Goal: Task Accomplishment & Management: Complete application form

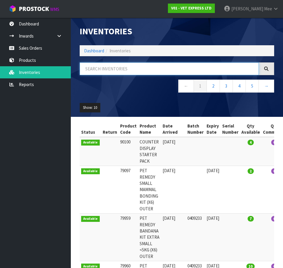
click at [94, 68] on input "text" at bounding box center [169, 68] width 179 height 13
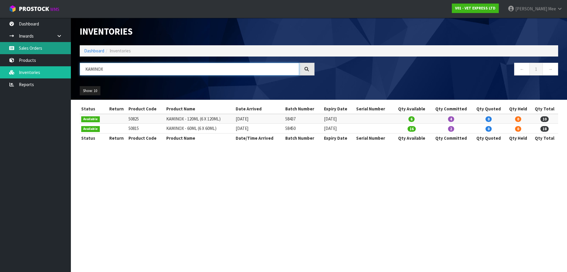
type input "KAMINOX"
click at [35, 47] on link "Sales Orders" at bounding box center [35, 48] width 71 height 12
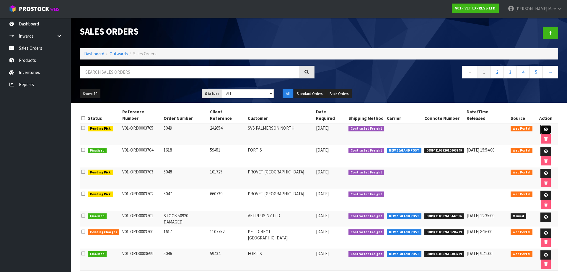
click at [287, 127] on icon at bounding box center [546, 129] width 4 height 4
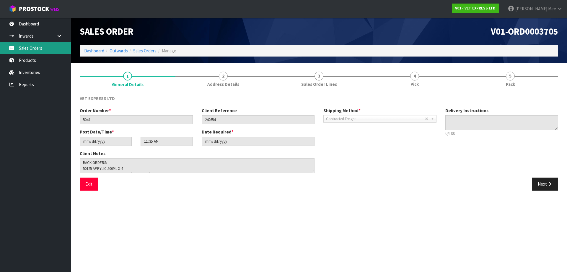
click at [35, 50] on link "Sales Orders" at bounding box center [35, 48] width 71 height 12
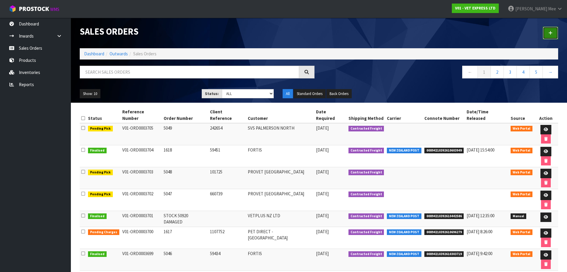
click at [287, 34] on icon at bounding box center [551, 33] width 4 height 4
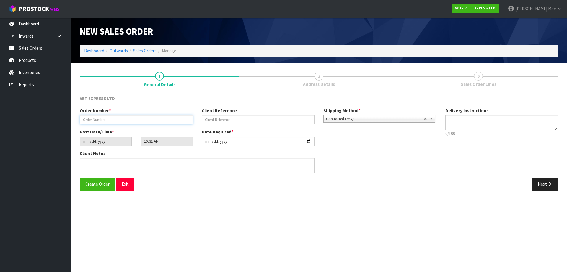
click at [124, 122] on input "text" at bounding box center [136, 119] width 113 height 9
type input "5050"
click at [203, 118] on input "text" at bounding box center [258, 119] width 113 height 9
type input "KAMINOX"
click at [287, 183] on button "Next" at bounding box center [545, 183] width 26 height 13
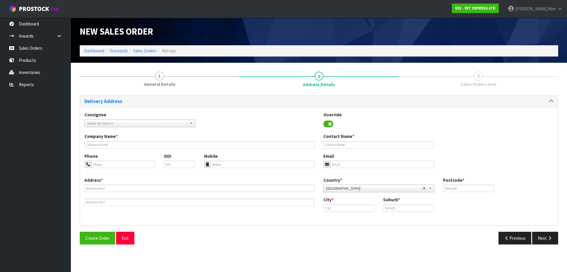
click at [193, 123] on b at bounding box center [192, 123] width 5 height 7
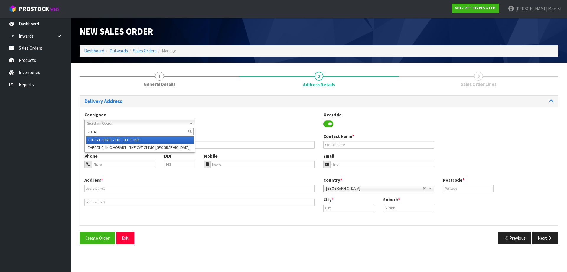
type input "cat c"
click at [135, 138] on li "THE CAT C LINIC - THE CAT CLINIC" at bounding box center [140, 139] width 108 height 7
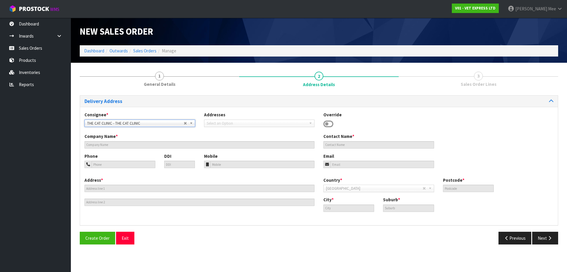
type input "THE CAT CLINIC"
type input "[PERSON_NAME]"
type input "61433778385"
type input "[EMAIL_ADDRESS][DOMAIN_NAME]"
type input "[STREET_ADDRESS]"
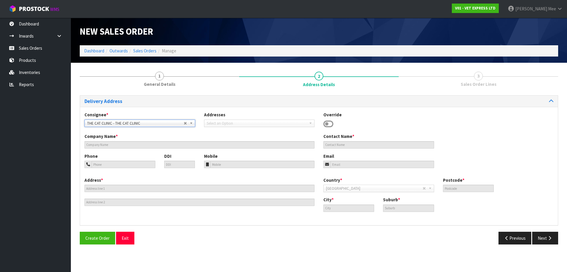
type input "4122"
type input "[GEOGRAPHIC_DATA]"
type input "MT [PERSON_NAME]"
click at [287, 236] on button "Next" at bounding box center [545, 237] width 26 height 13
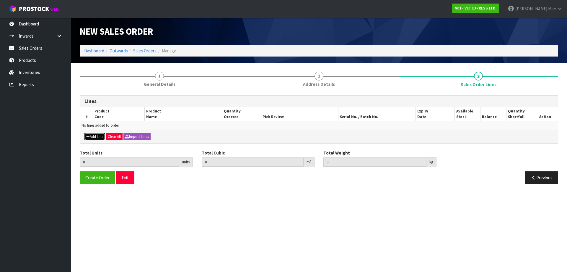
click at [100, 137] on button "Add Line" at bounding box center [94, 136] width 21 height 7
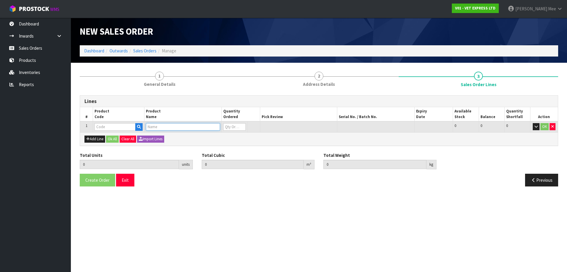
click at [169, 126] on input "text" at bounding box center [183, 126] width 74 height 7
type input "A"
type input "KAMINOX"
click at [178, 137] on link "KAMINOX - 120ML (6 X 120ML)" at bounding box center [179, 137] width 66 height 8
type input "KAMINOX - 120ML (6 X 120ML)"
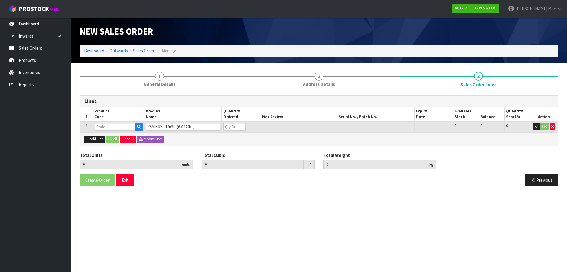
type input "0.000000"
type input "0.000"
type input "50825"
type input "0"
click at [232, 126] on input "0" at bounding box center [234, 126] width 22 height 7
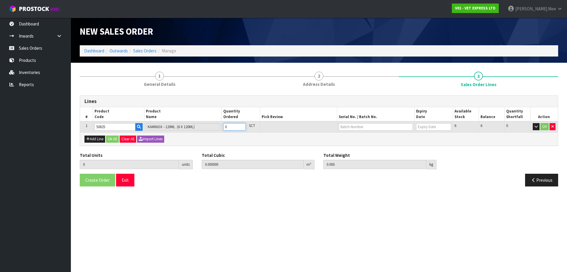
type input "0"
type input "6"
type input "0.036"
type input "6.6"
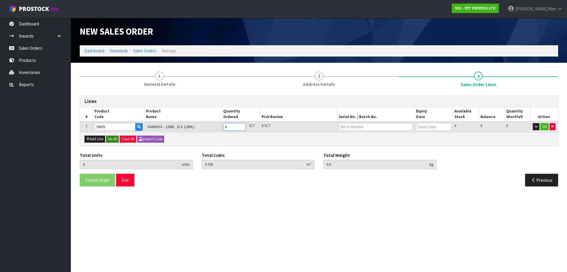
type input "6"
click at [113, 140] on button "Ok All" at bounding box center [112, 138] width 13 height 7
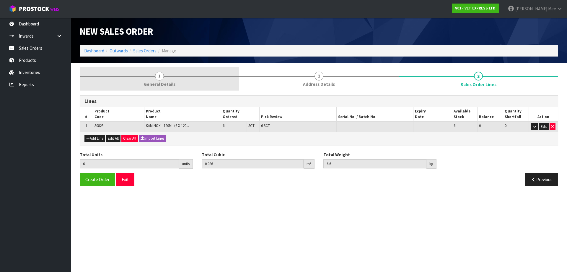
click at [179, 85] on link "1 General Details" at bounding box center [160, 78] width 160 height 23
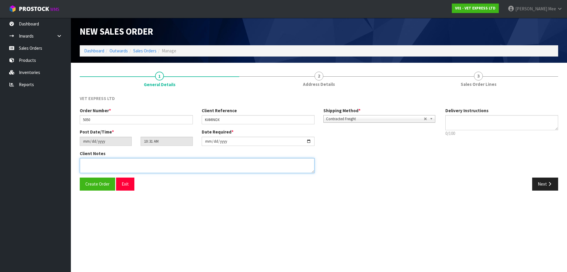
click at [109, 164] on textarea at bounding box center [197, 165] width 235 height 15
type textarea "PLEASE ATTACH INVOICE AND PERMIT TO OUTSIDE OF PACKAGE. EIF WILL CONTACT WITH L…"
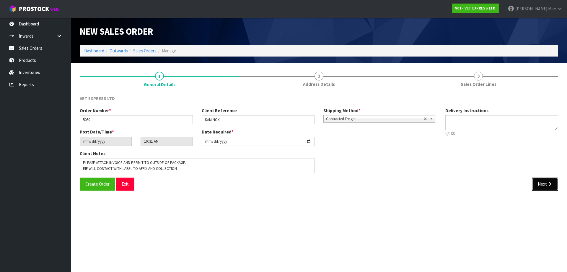
click at [287, 188] on button "Next" at bounding box center [545, 183] width 26 height 13
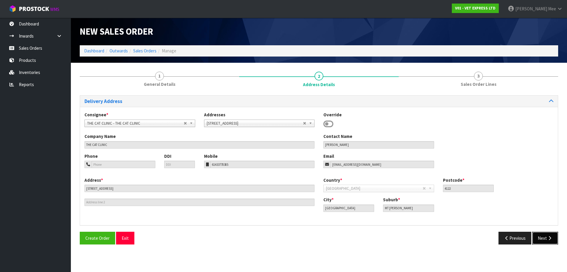
click at [287, 242] on button "Next" at bounding box center [545, 237] width 26 height 13
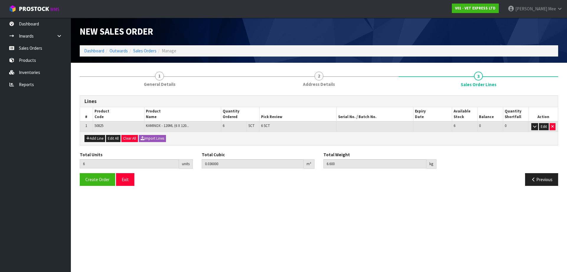
click at [100, 172] on div "Total Units 6 units Total Cubic 0.036000 m³ Total Weight 6.600 kg" at bounding box center [318, 162] width 487 height 22
click at [100, 179] on span "Create Order" at bounding box center [97, 179] width 24 height 6
